Goal: Task Accomplishment & Management: Manage account settings

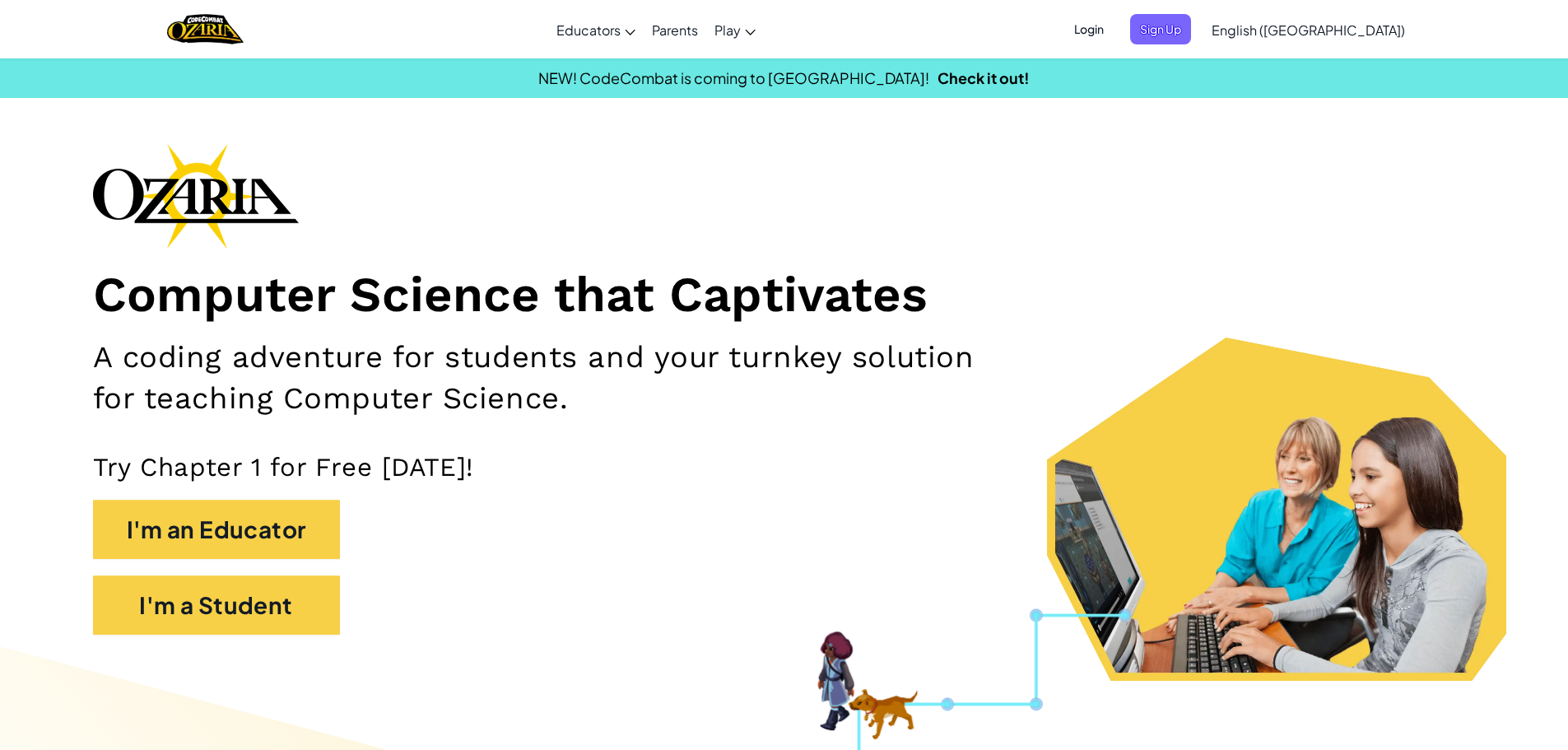
click at [1114, 41] on span "Login" at bounding box center [1090, 30] width 50 height 31
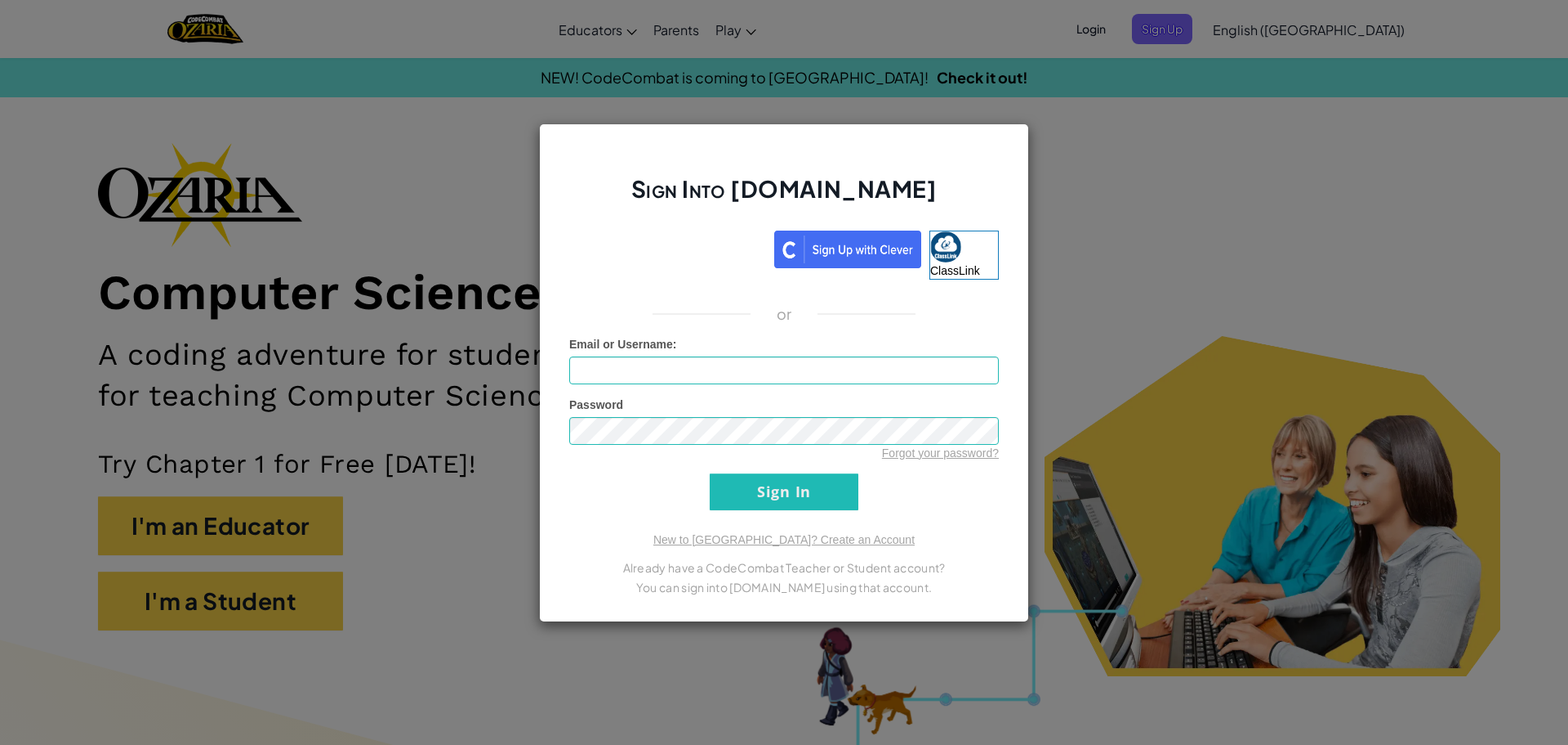
drag, startPoint x: 1276, startPoint y: 310, endPoint x: 1270, endPoint y: 316, distance: 8.5
click at [1274, 312] on div "Sign Into [DOMAIN_NAME] ClassLink or Unknown Error Email or Username : Password…" at bounding box center [784, 372] width 1568 height 745
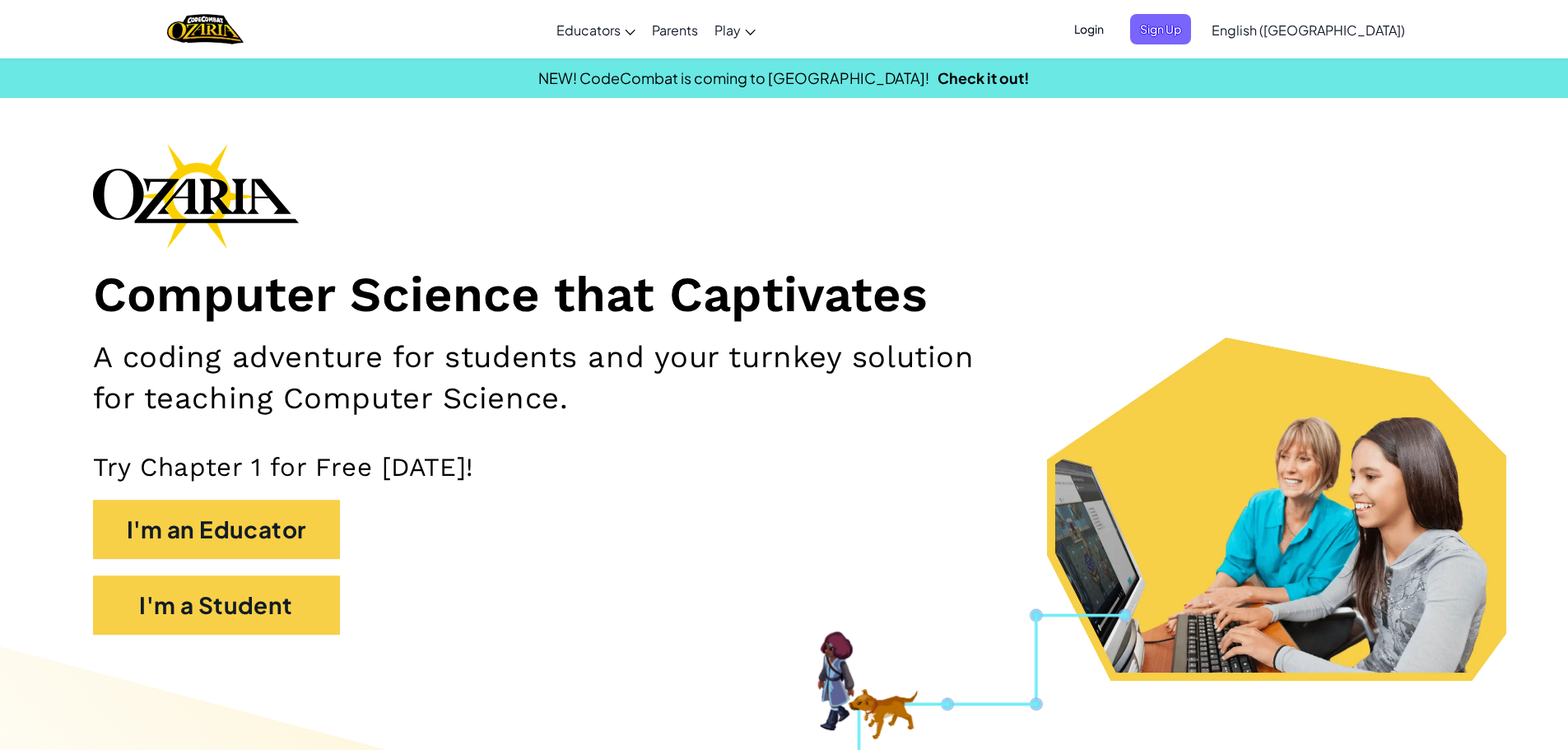
click at [1181, 45] on div "Login Sign Up English ([GEOGRAPHIC_DATA]) English ([GEOGRAPHIC_DATA]) English (…" at bounding box center [1234, 30] width 357 height 44
click at [1114, 31] on span "Login" at bounding box center [1090, 30] width 50 height 31
